Goal: Transaction & Acquisition: Purchase product/service

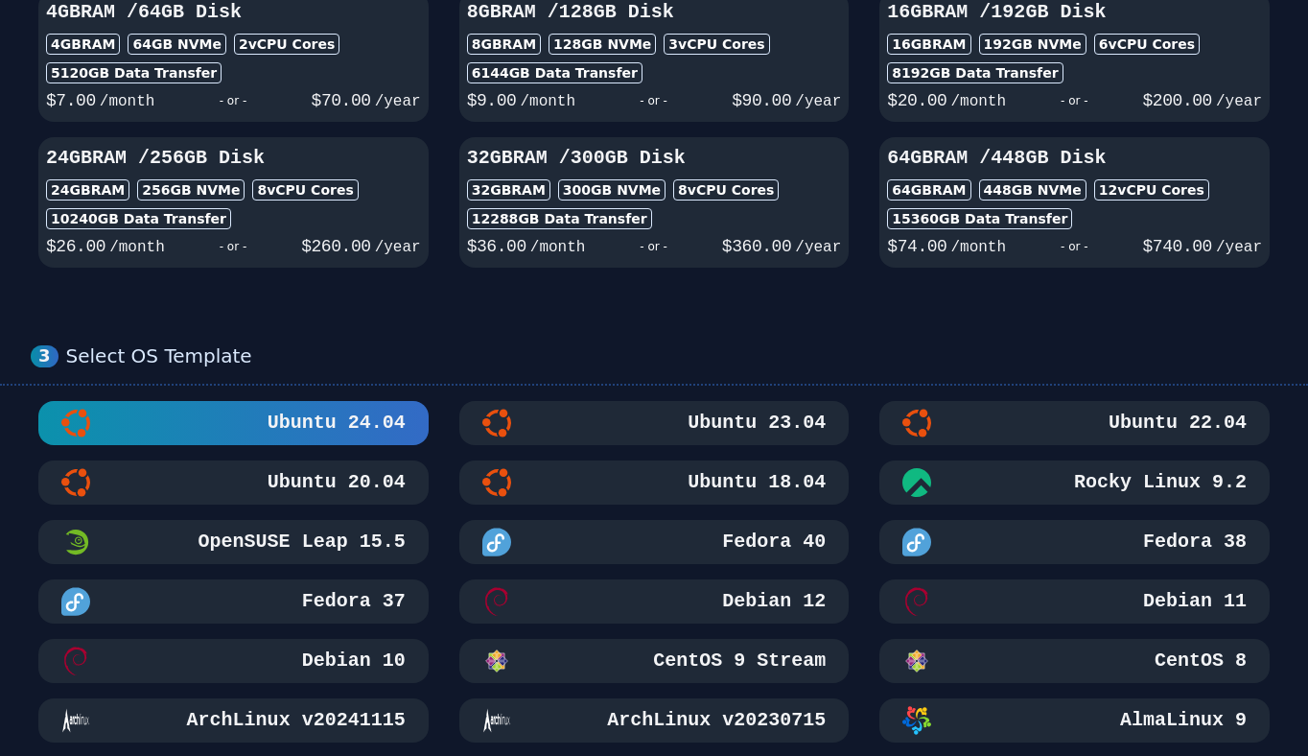
scroll to position [667, 0]
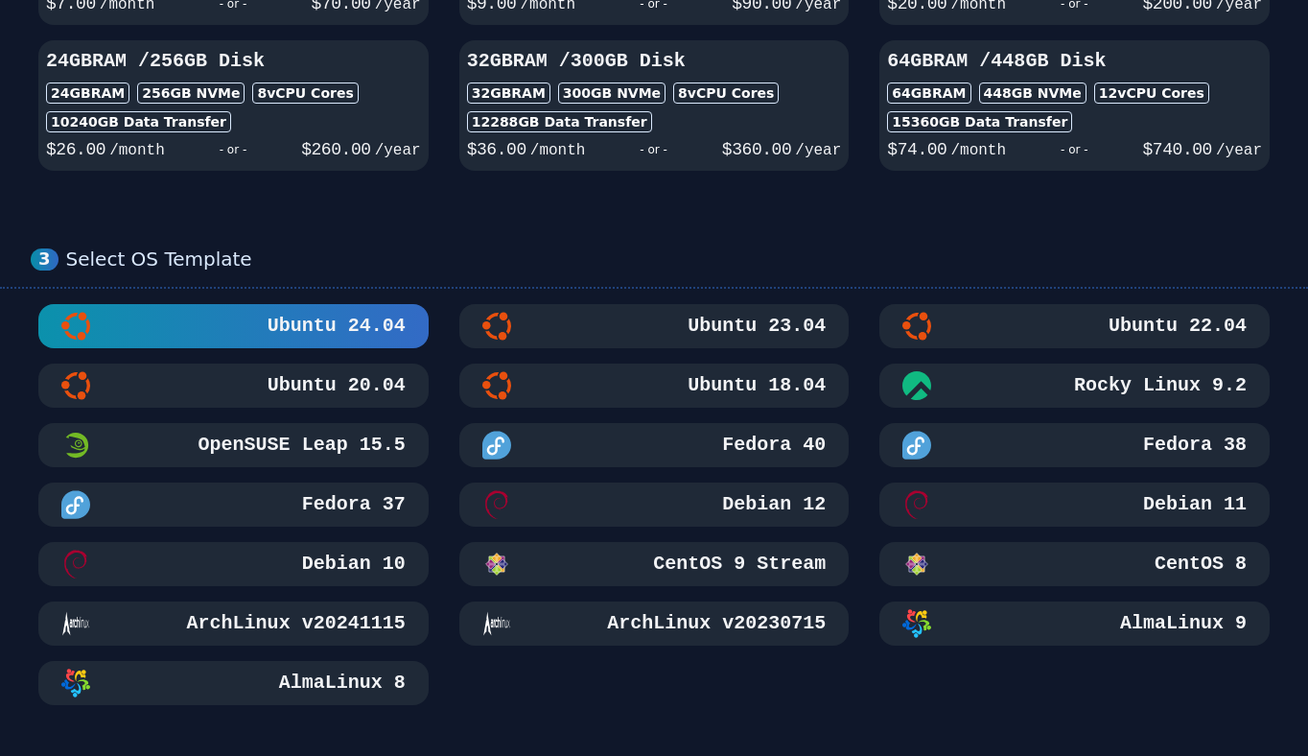
click at [718, 412] on div "Ubuntu 24.04 Ubuntu 23.04 Ubuntu 22.04 Ubuntu 20.04 Ubuntu 18.04 Rocky Linux 9.…" at bounding box center [654, 504] width 1246 height 401
click at [739, 393] on h3 "Ubuntu 18.04" at bounding box center [755, 385] width 142 height 27
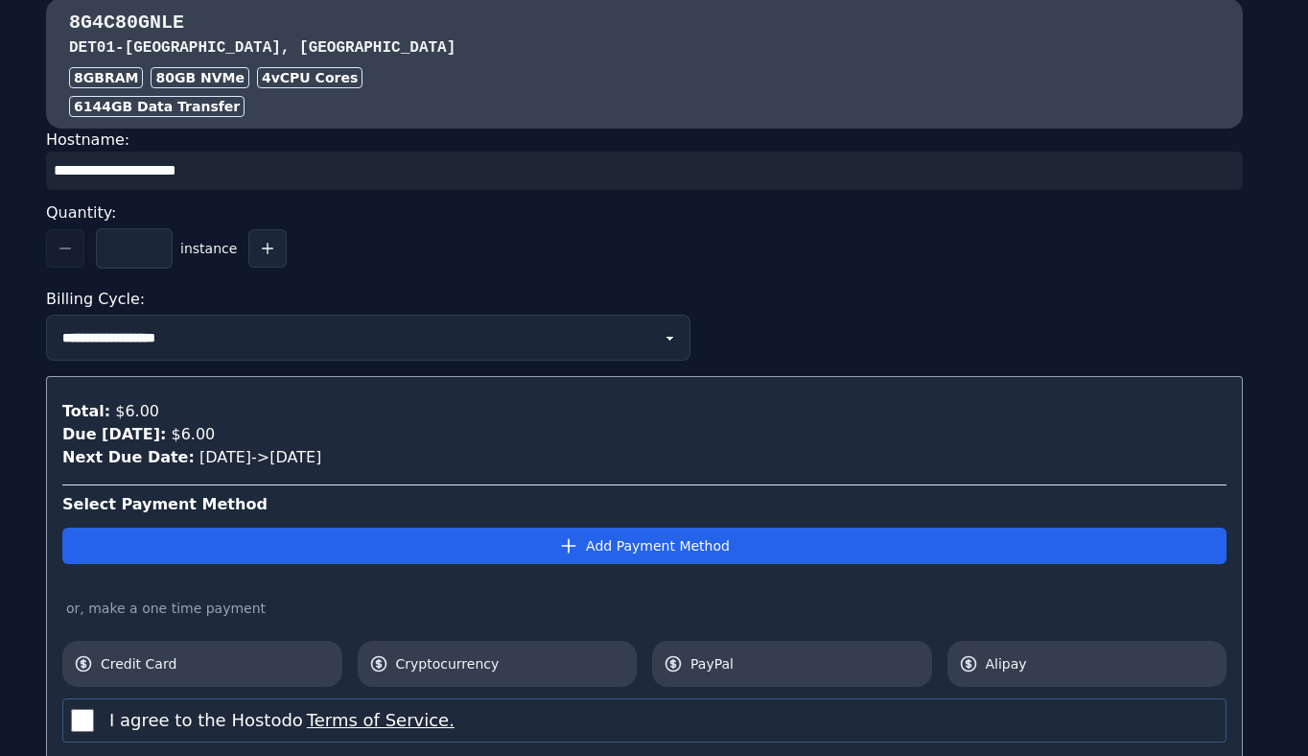
scroll to position [1810, 0]
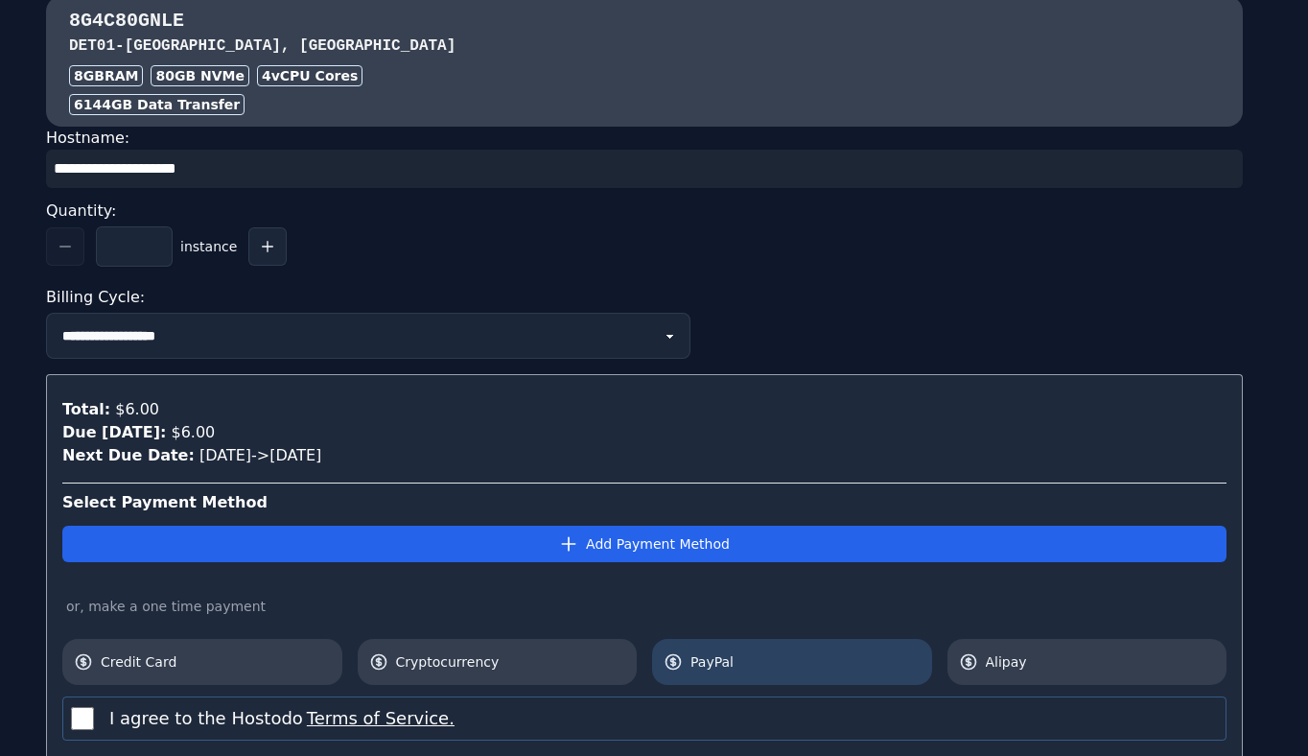
click at [693, 653] on span "PayPal" at bounding box center [805, 661] width 230 height 19
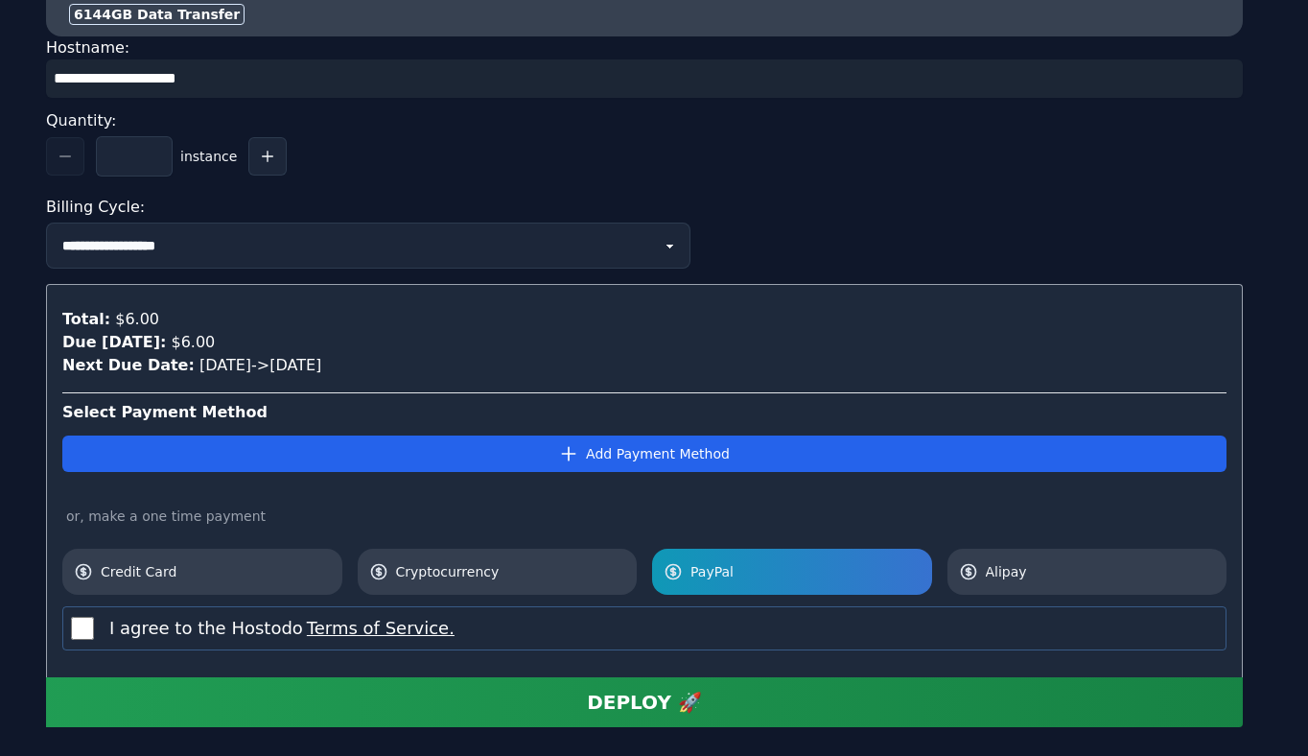
scroll to position [2002, 0]
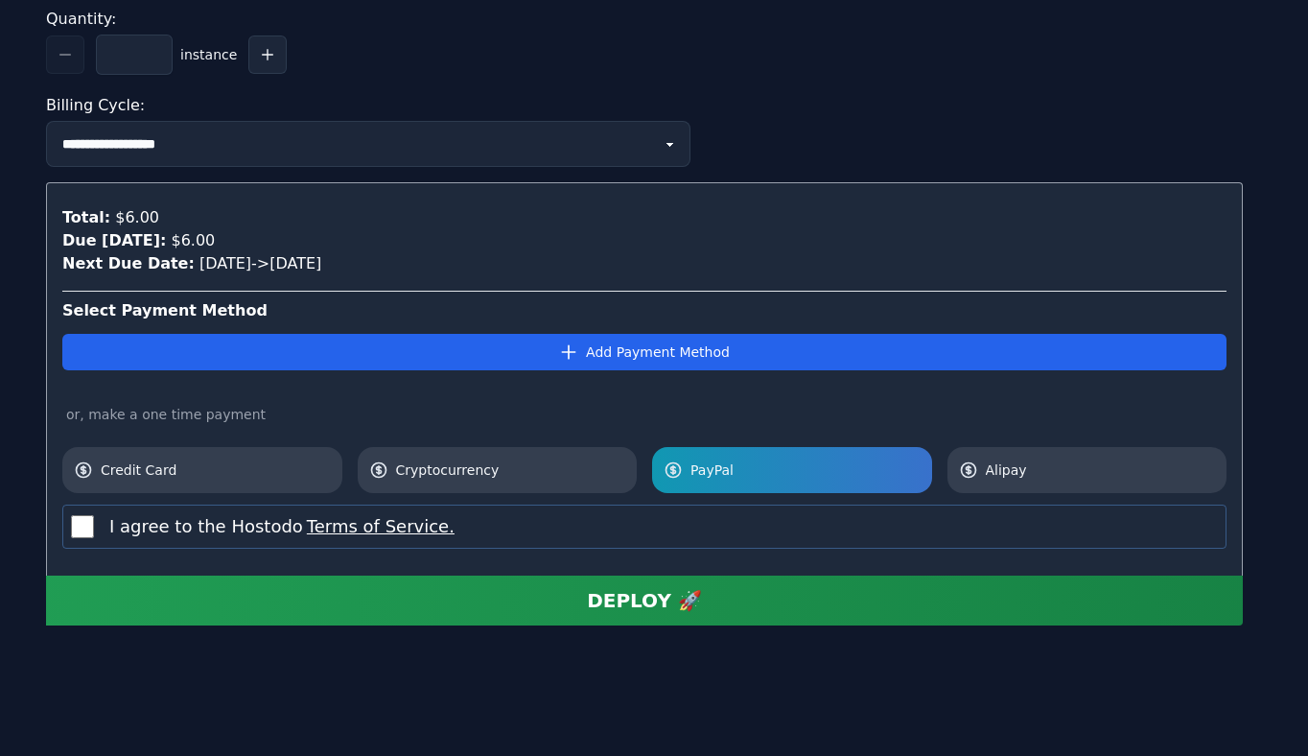
click at [226, 524] on label "I agree to the Hostodo Terms of Service." at bounding box center [281, 526] width 345 height 27
click at [368, 593] on button "DEPLOY 🚀" at bounding box center [644, 600] width 1197 height 50
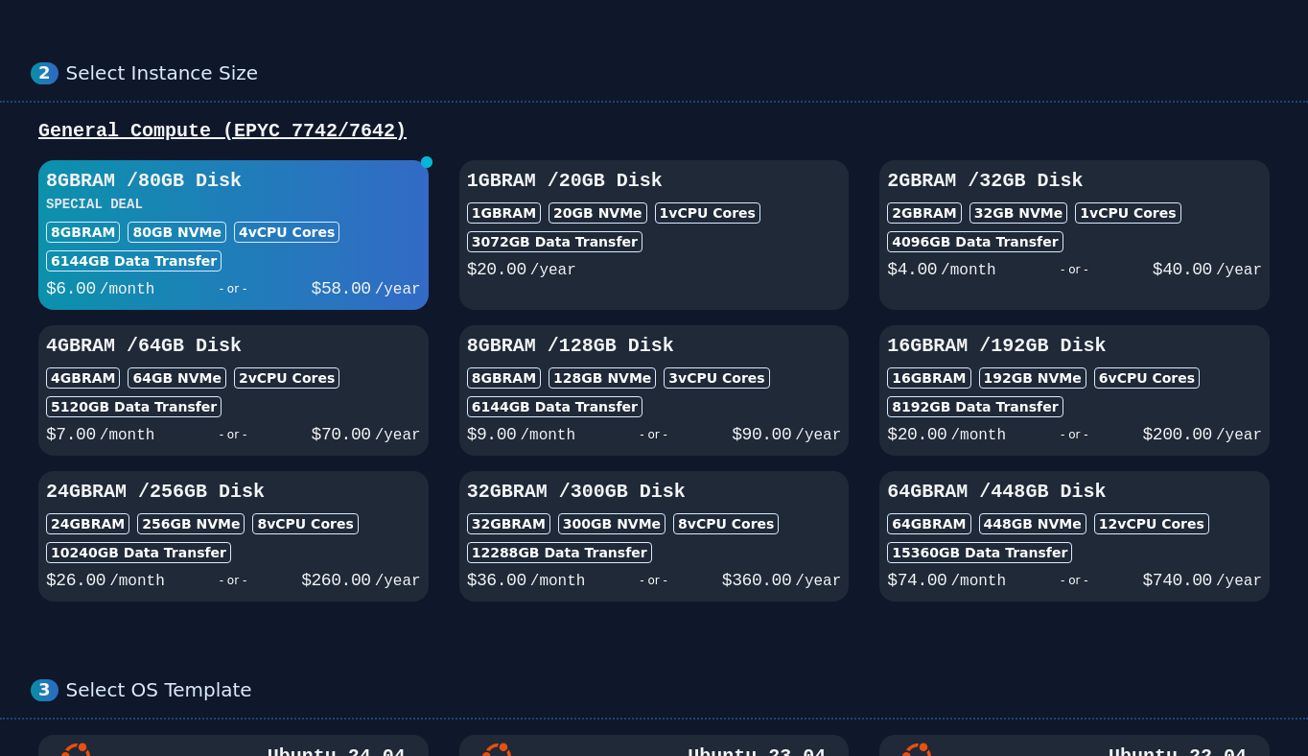
scroll to position [0, 0]
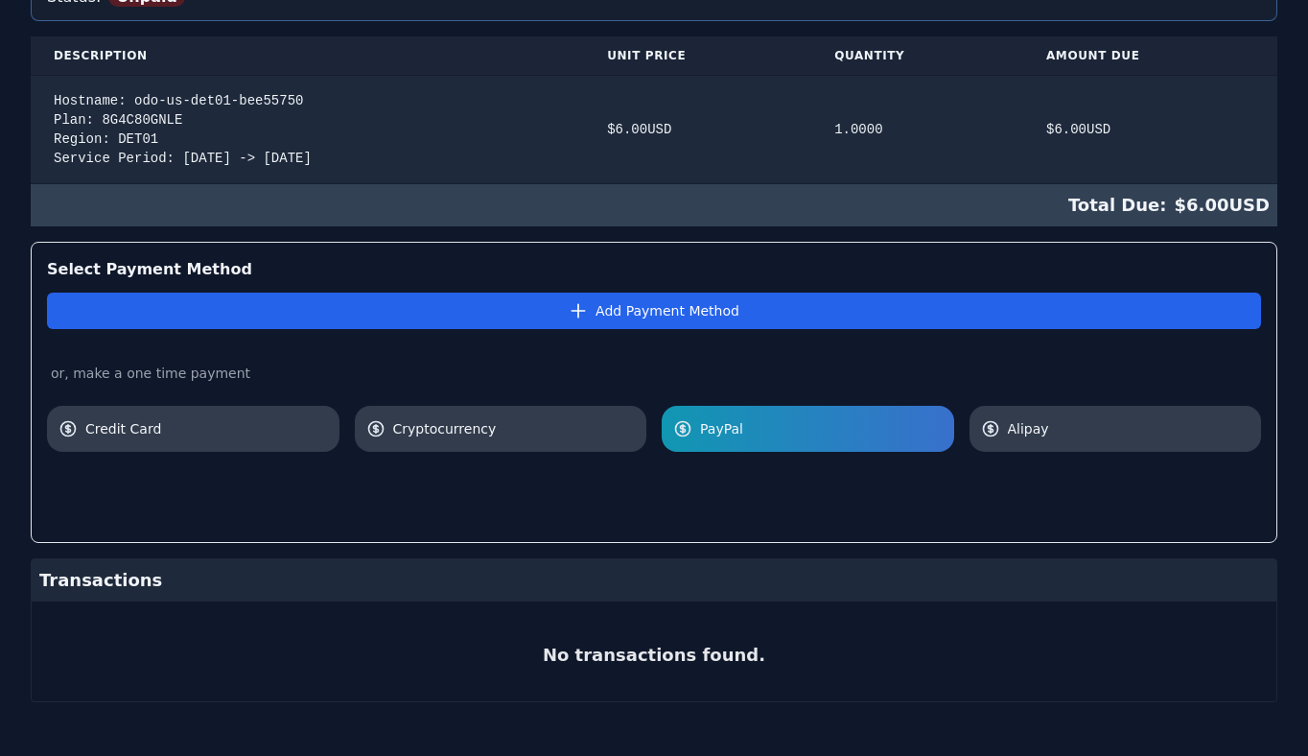
scroll to position [427, 0]
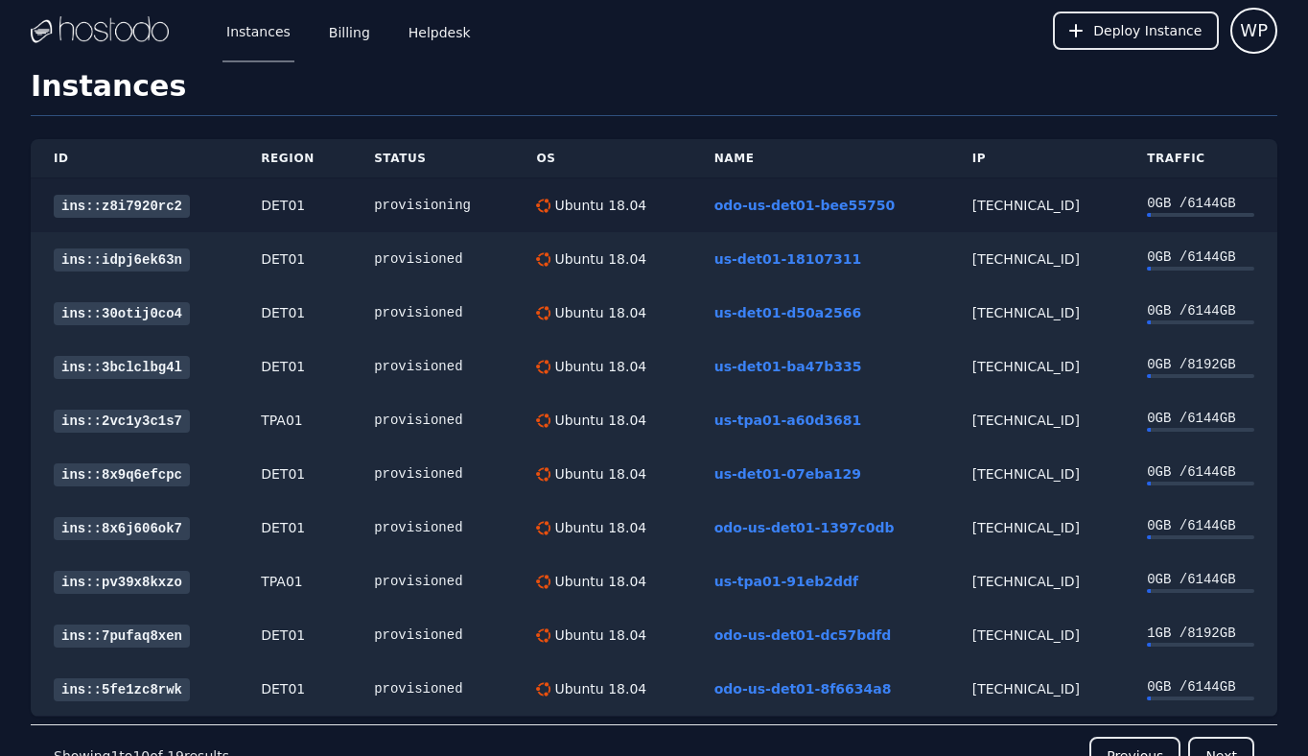
click at [1011, 221] on td "[TECHNICAL_ID]" at bounding box center [1036, 205] width 174 height 55
click at [1017, 211] on div "[TECHNICAL_ID]" at bounding box center [1036, 205] width 128 height 19
click at [1017, 211] on div "66.187.7.218" at bounding box center [1036, 205] width 128 height 19
copy div "66.187.7.218"
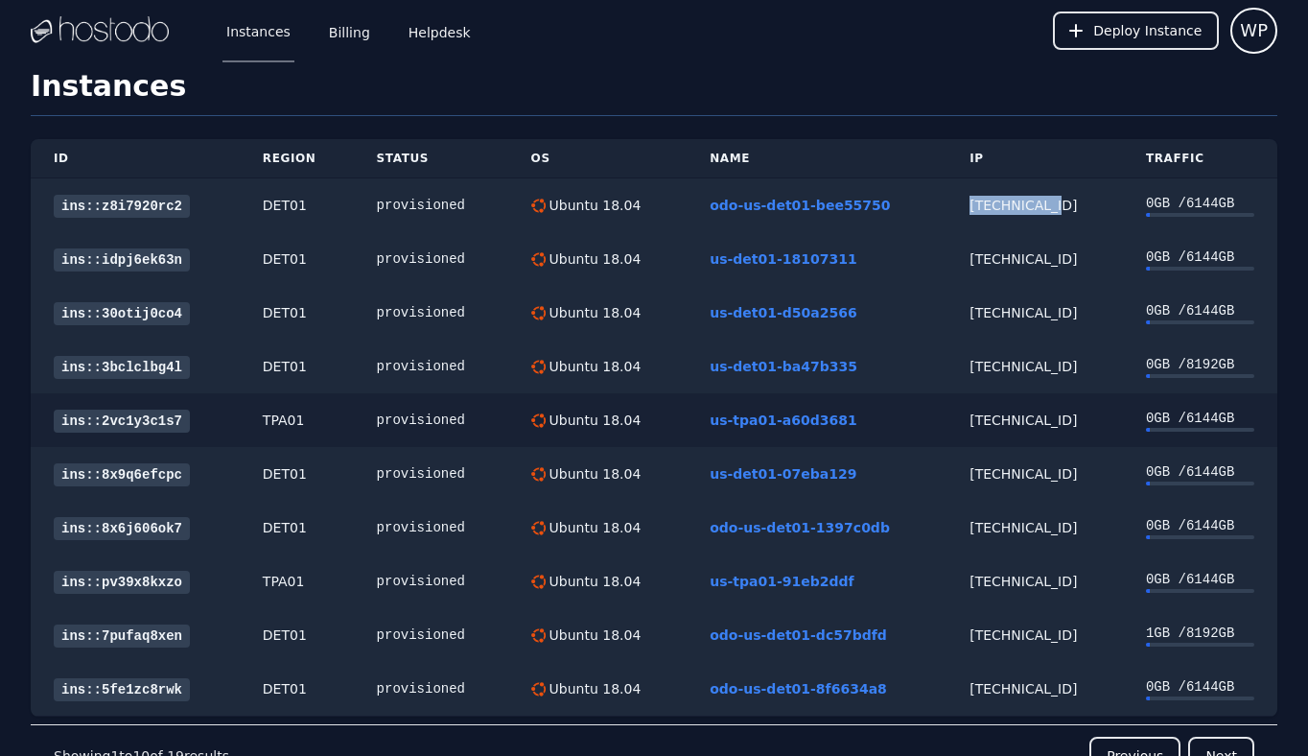
copy div "66.187.7.218"
click at [146, 200] on link "ins::z8i7920rc2" at bounding box center [122, 206] width 136 height 23
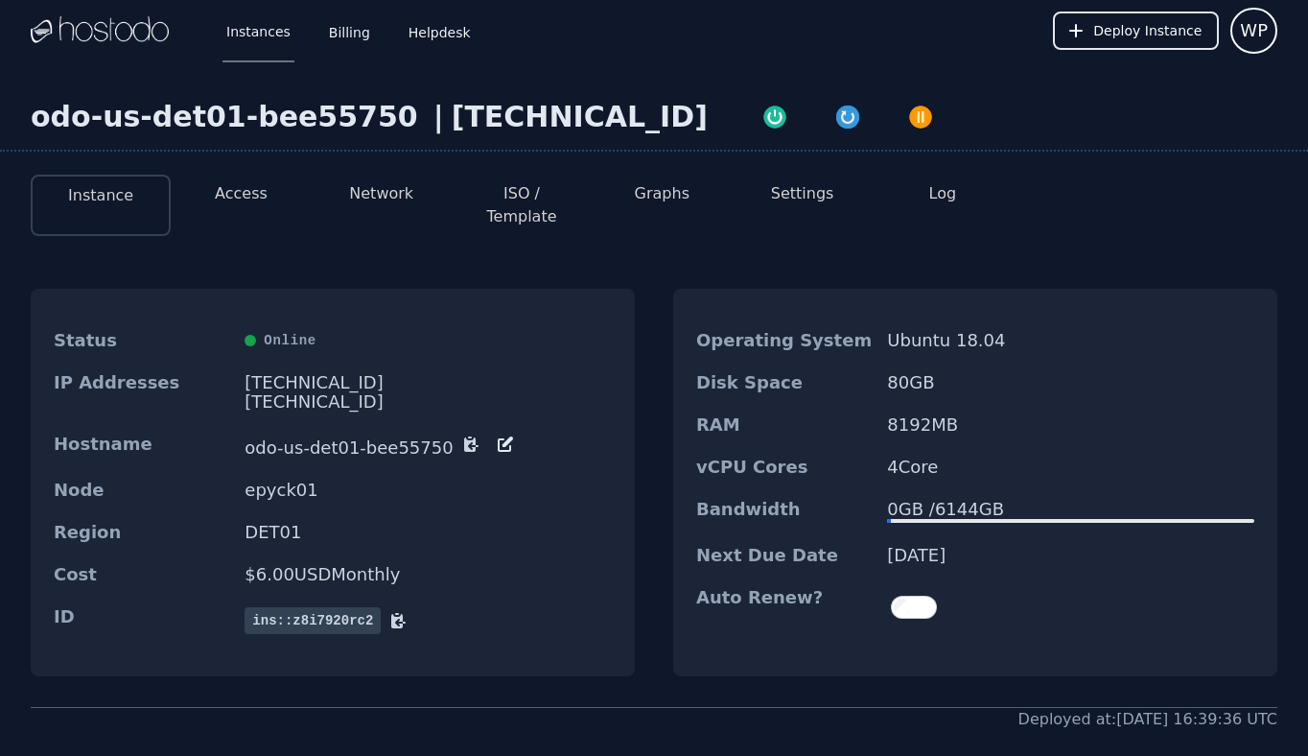
click at [221, 195] on button "Access" at bounding box center [241, 193] width 53 height 23
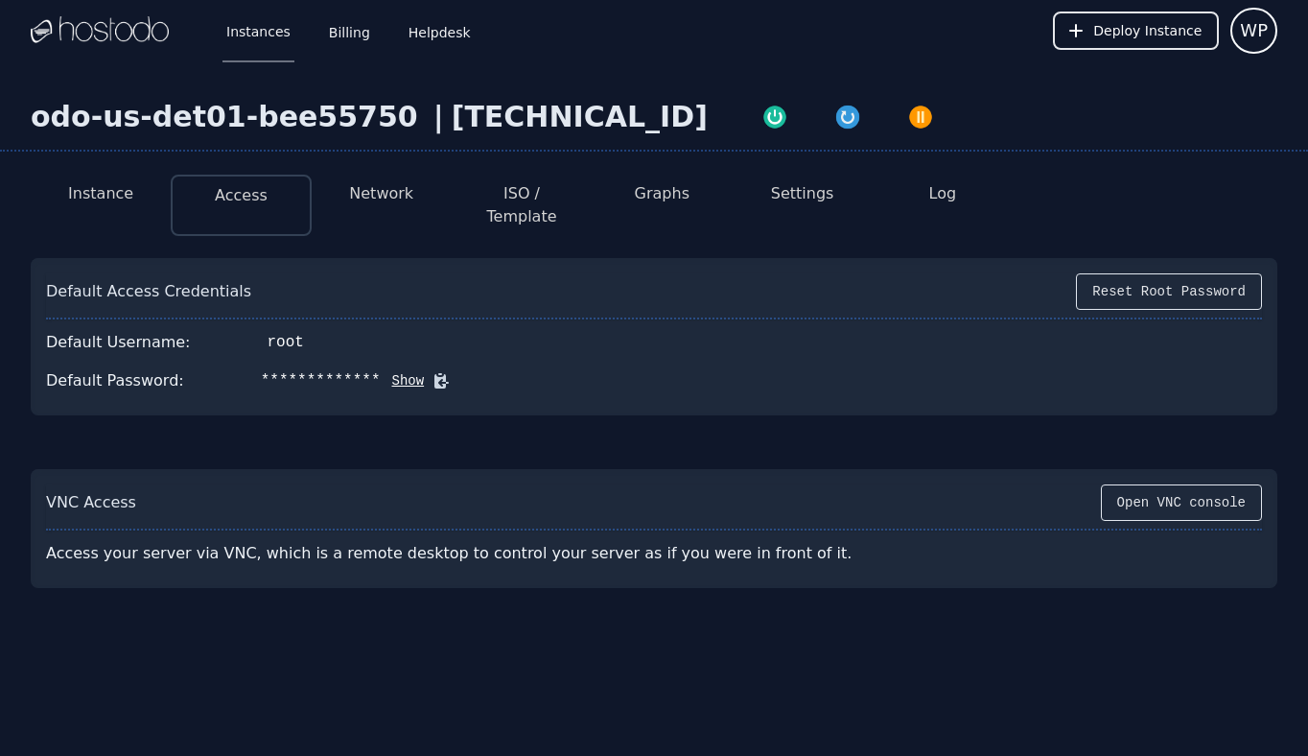
click at [432, 371] on icon at bounding box center [440, 380] width 19 height 19
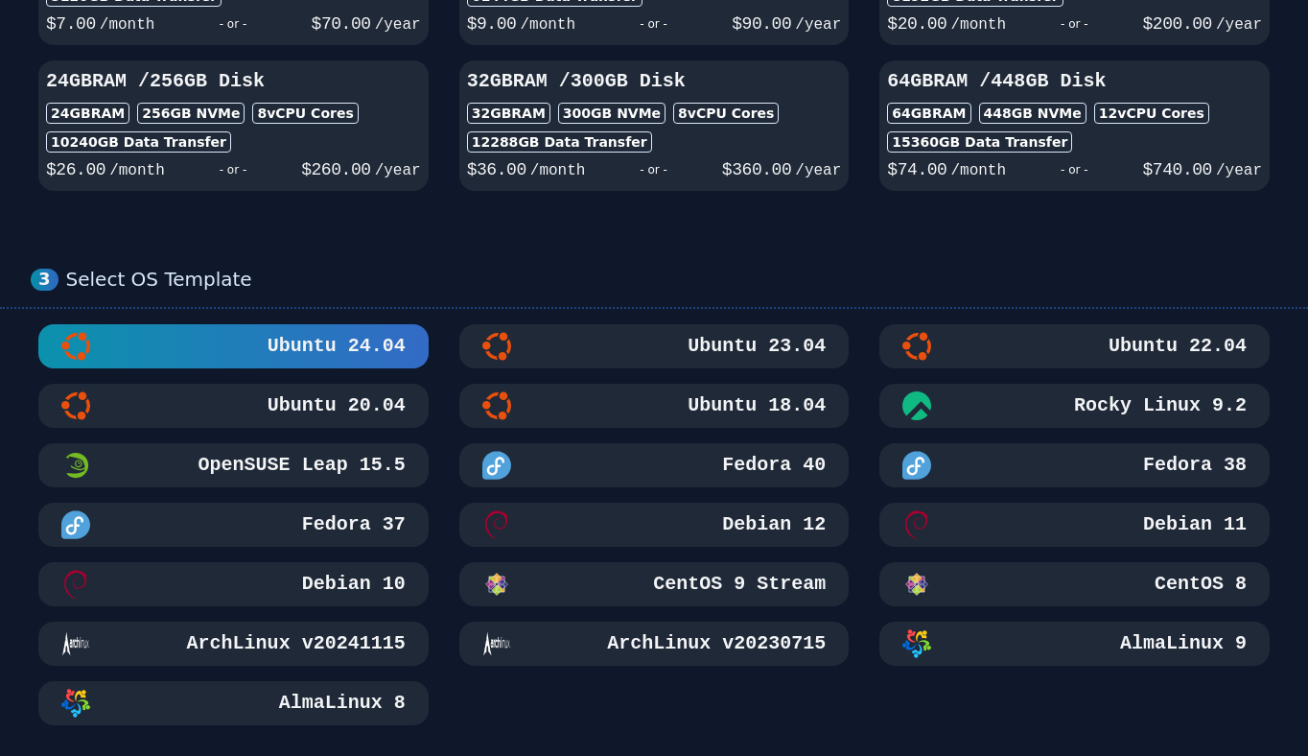
click at [618, 420] on button "Ubuntu 18.04" at bounding box center [654, 406] width 390 height 44
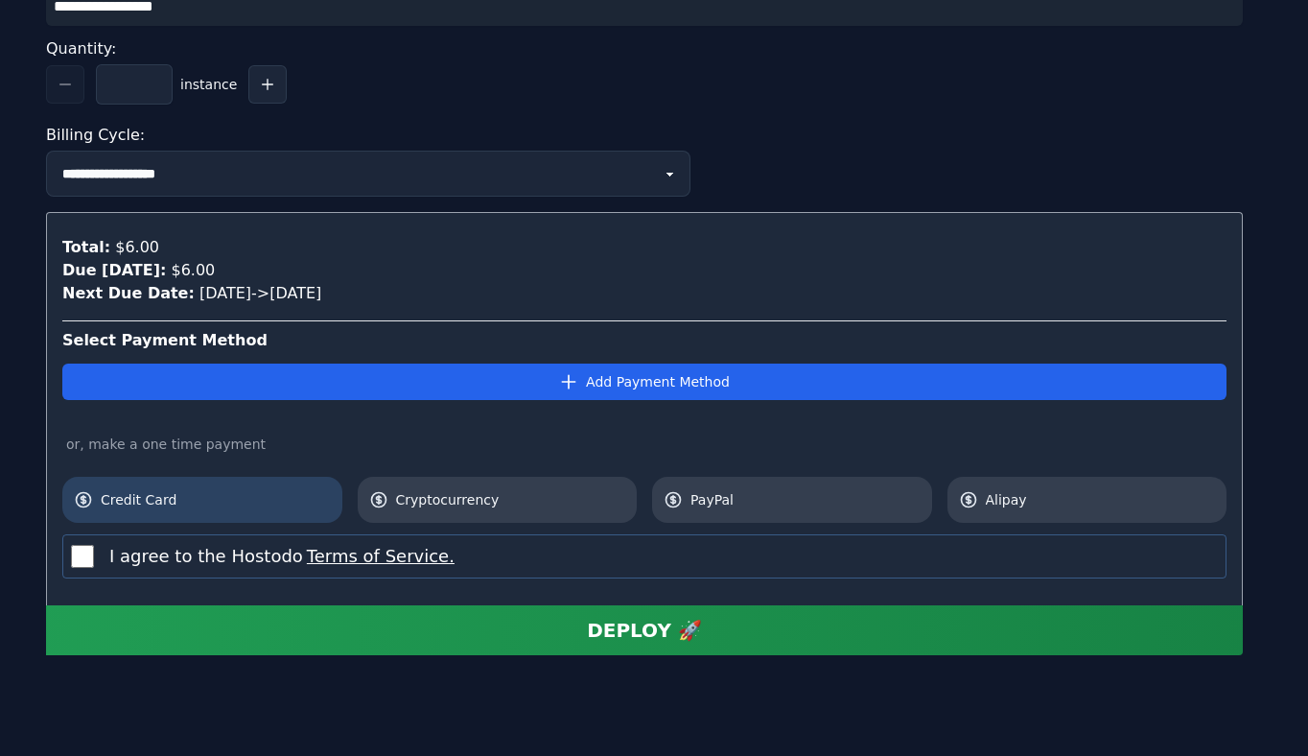
scroll to position [1972, 0]
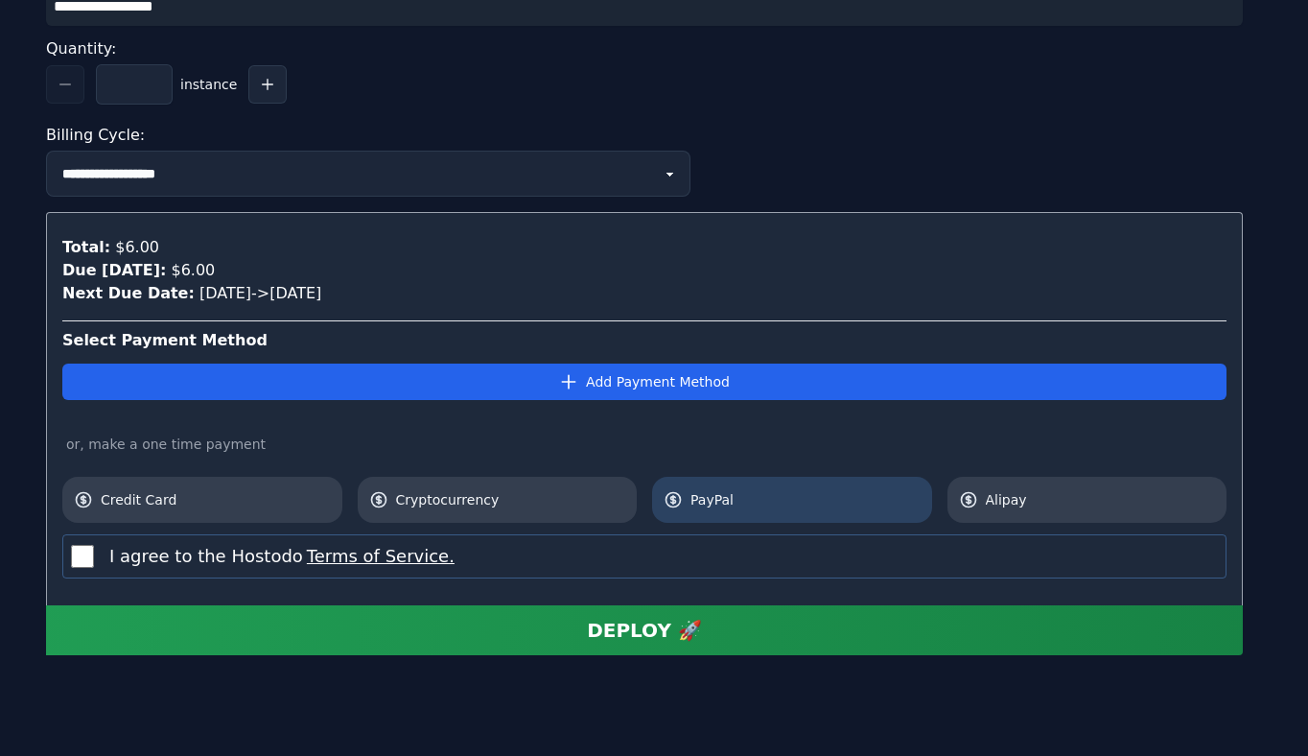
click at [707, 497] on span "PayPal" at bounding box center [805, 499] width 230 height 19
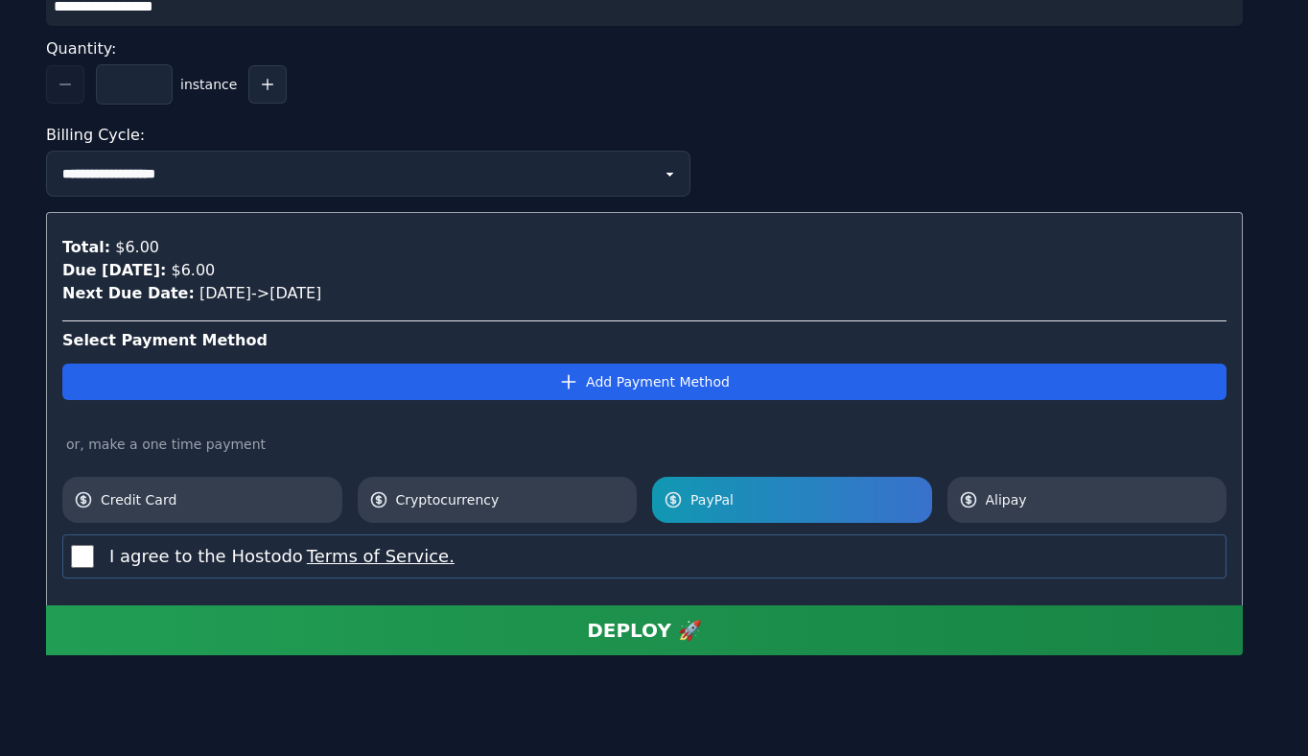
click at [277, 628] on button "DEPLOY 🚀" at bounding box center [644, 630] width 1197 height 50
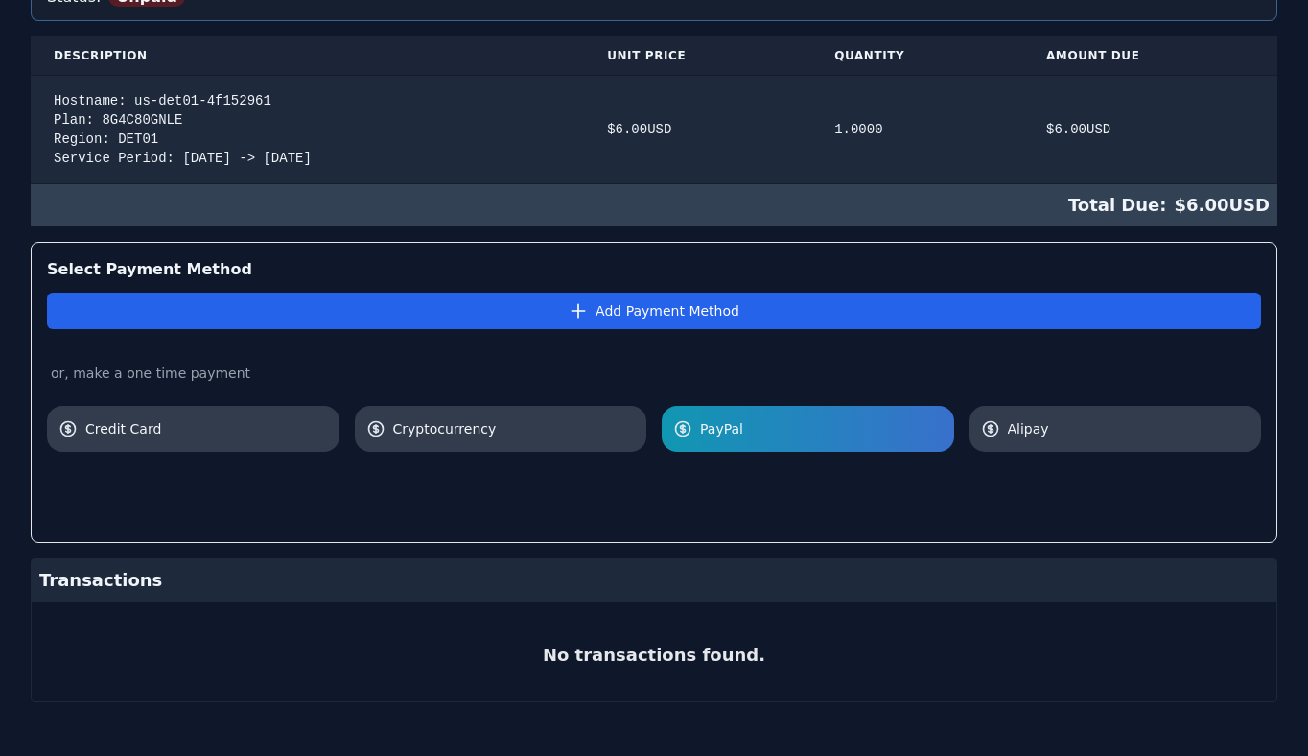
scroll to position [427, 0]
